Goal: Complete application form

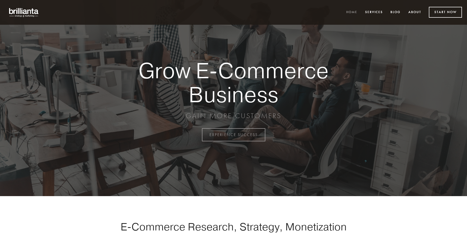
scroll to position [1324, 0]
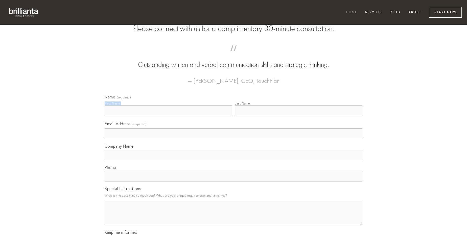
type input "[PERSON_NAME]"
click at [298, 116] on input "Last Name" at bounding box center [299, 111] width 128 height 11
type input "[PERSON_NAME]"
click at [233, 139] on input "Email Address (required)" at bounding box center [234, 134] width 258 height 11
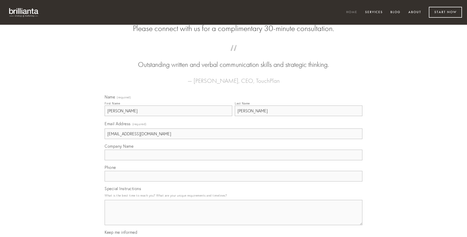
type input "[EMAIL_ADDRESS][DOMAIN_NAME]"
click at [233, 160] on input "Company Name" at bounding box center [234, 155] width 258 height 11
type input "versus"
click at [233, 182] on input "text" at bounding box center [234, 176] width 258 height 11
click at [233, 217] on textarea "Special Instructions" at bounding box center [234, 212] width 258 height 25
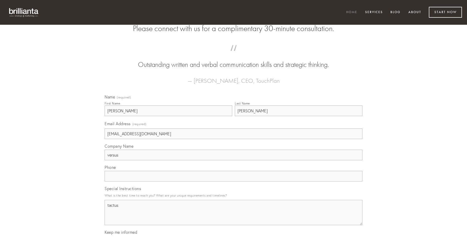
type textarea "tactus"
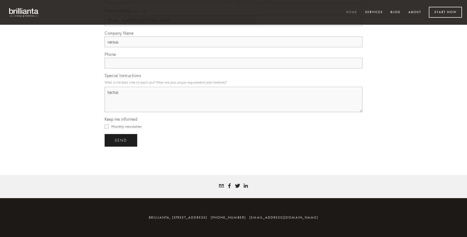
click at [121, 140] on span "send" at bounding box center [121, 140] width 12 height 5
